Goal: Transaction & Acquisition: Purchase product/service

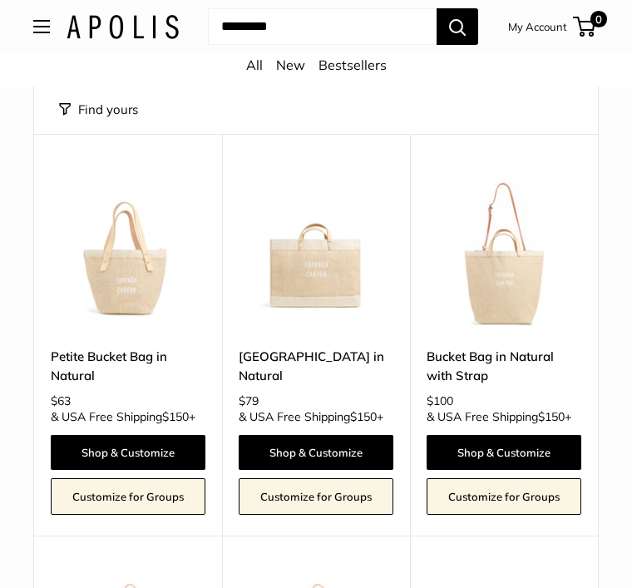
scroll to position [1051, 0]
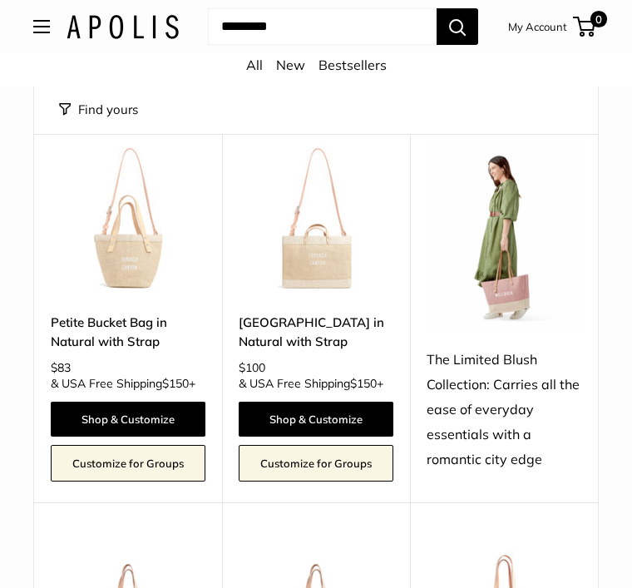
scroll to position [1404, 0]
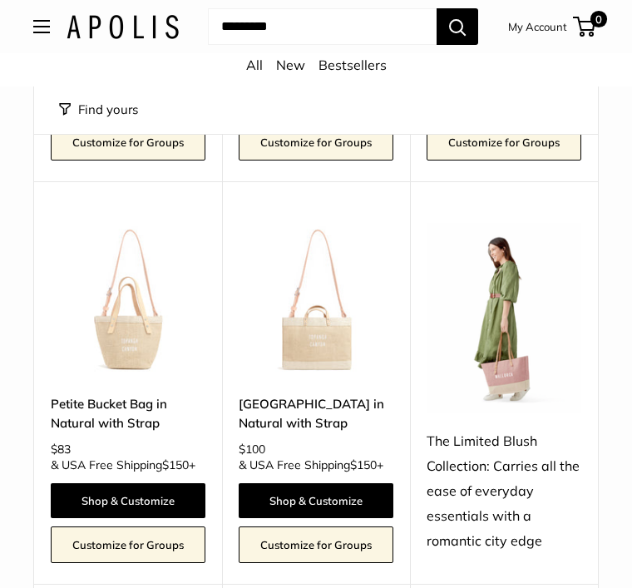
click at [50, 22] on button "Open menu" at bounding box center [41, 26] width 17 height 13
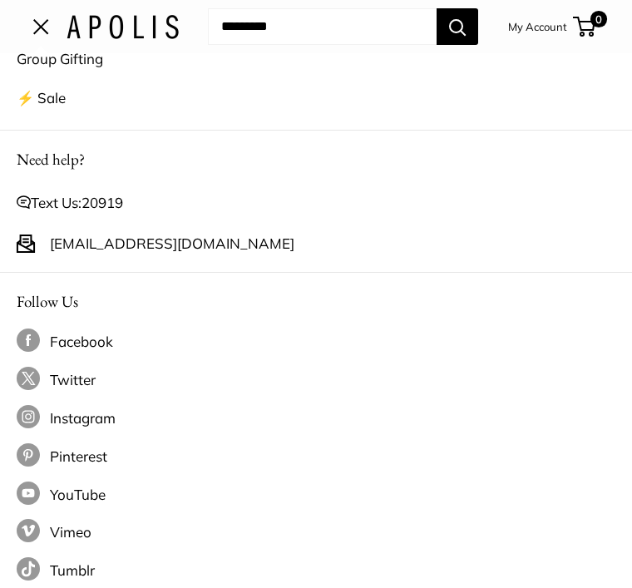
scroll to position [0, 0]
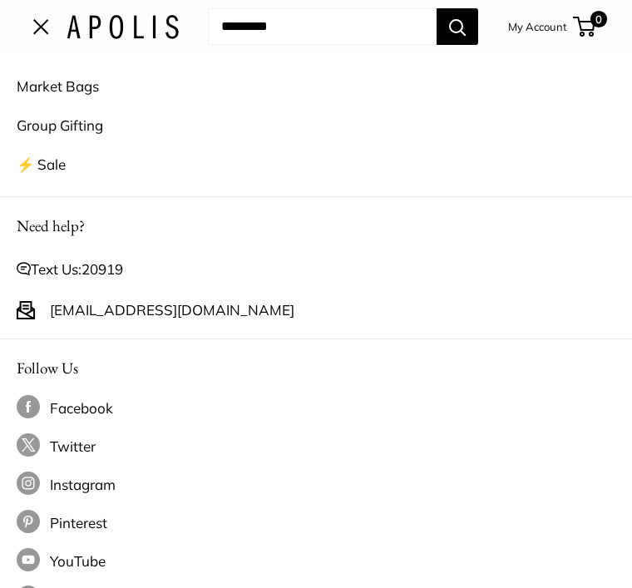
click at [35, 30] on span "Open menu" at bounding box center [41, 27] width 16 height 16
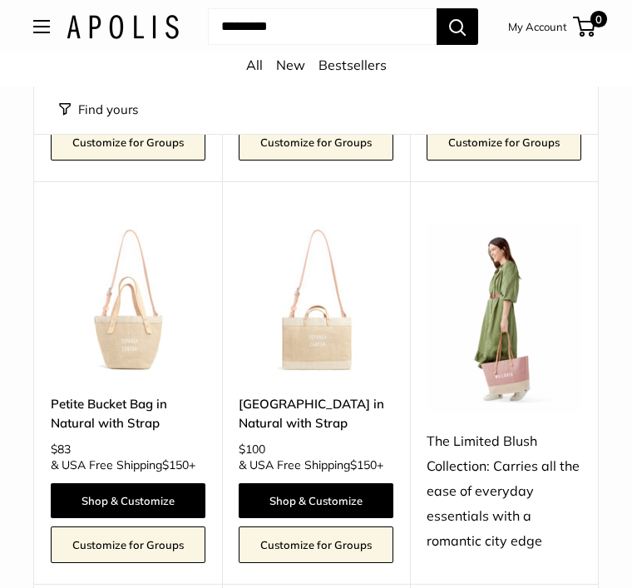
click at [301, 21] on input "Search..." at bounding box center [322, 26] width 229 height 37
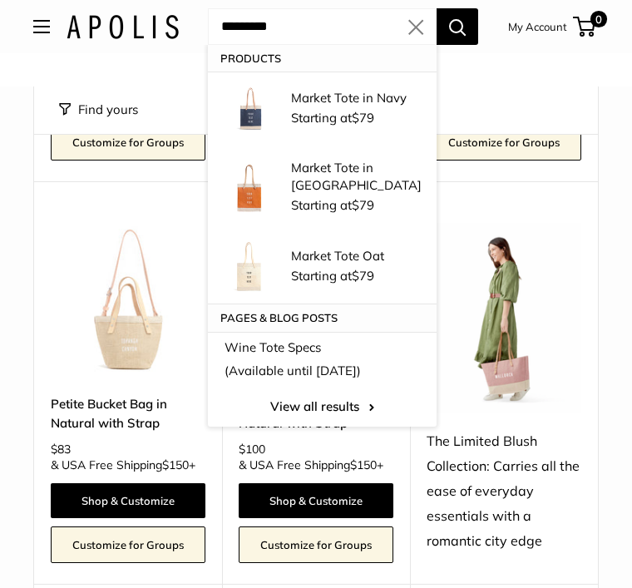
type input "*********"
click at [457, 27] on button "Search" at bounding box center [458, 26] width 42 height 37
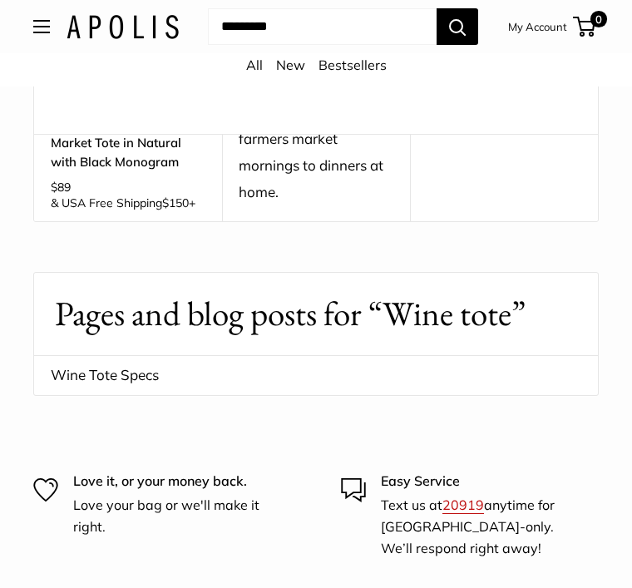
scroll to position [1209, 0]
